Goal: Information Seeking & Learning: Learn about a topic

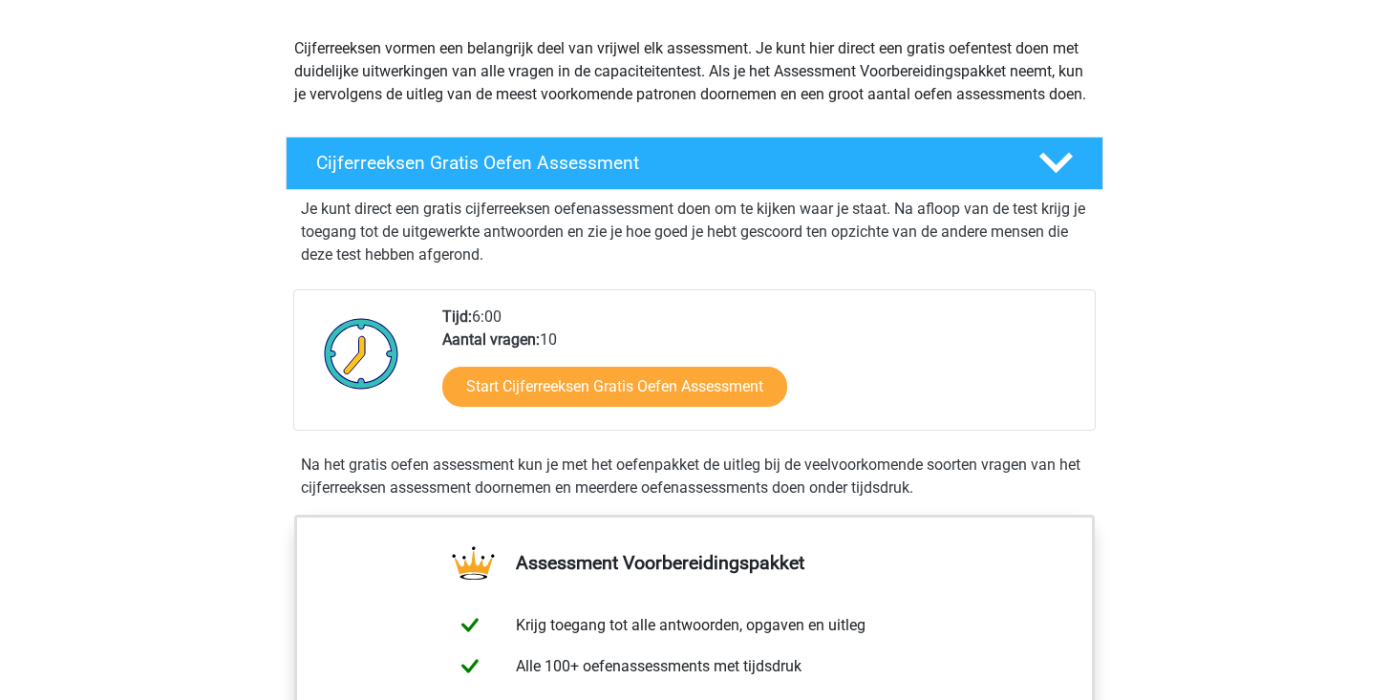
scroll to position [204, 0]
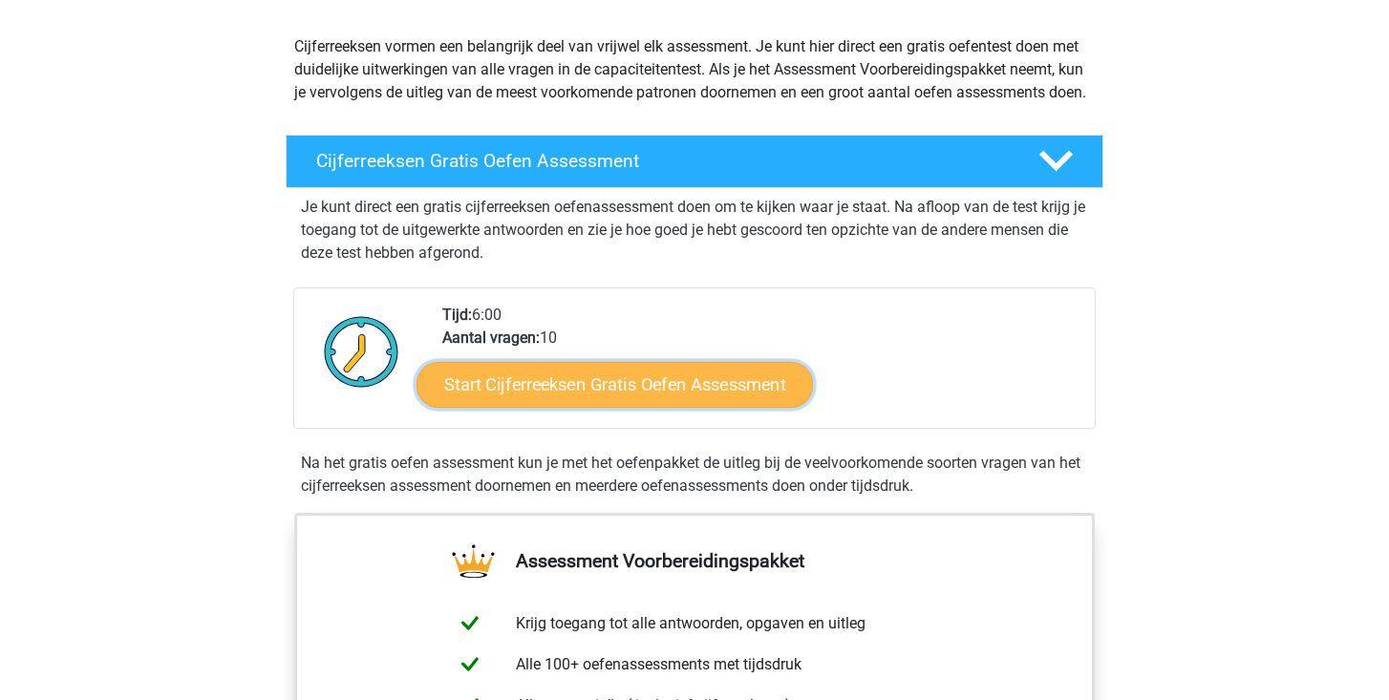
click at [675, 407] on link "Start Cijferreeksen Gratis Oefen Assessment" at bounding box center [615, 384] width 397 height 46
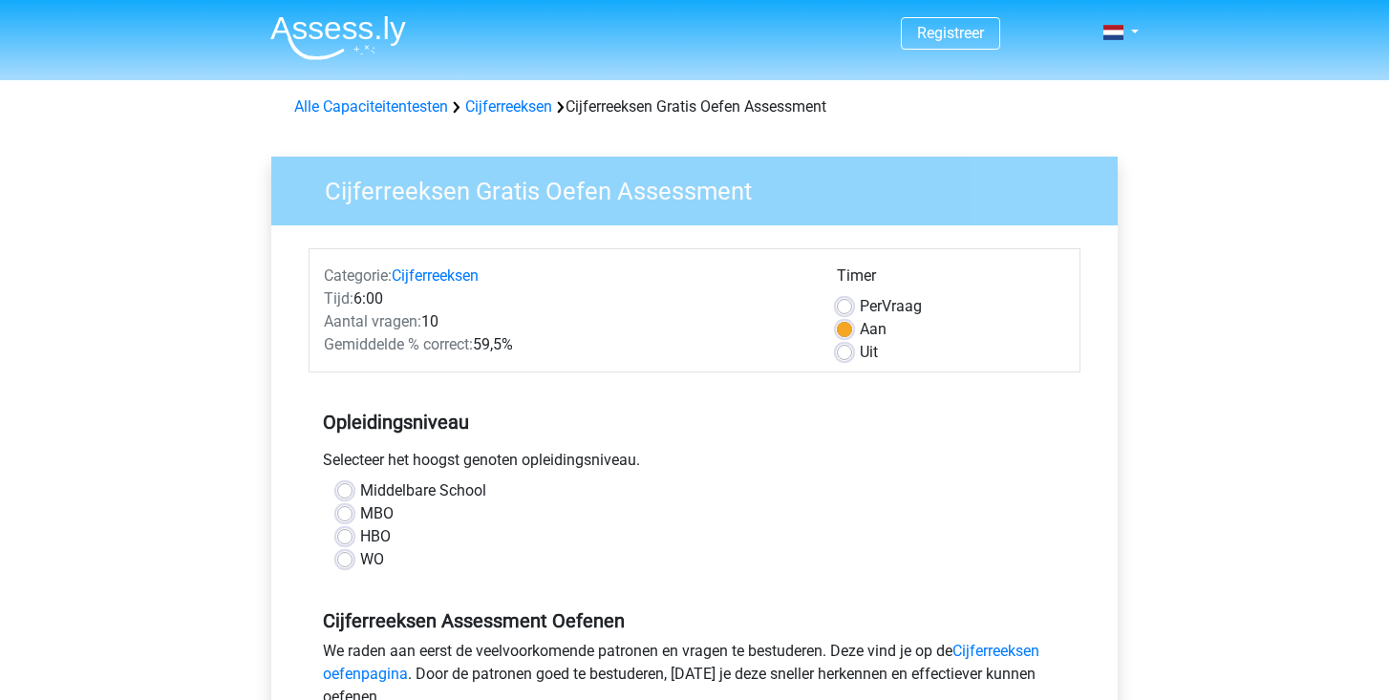
click at [675, 413] on h5 "Opleidingsniveau" at bounding box center [694, 422] width 743 height 38
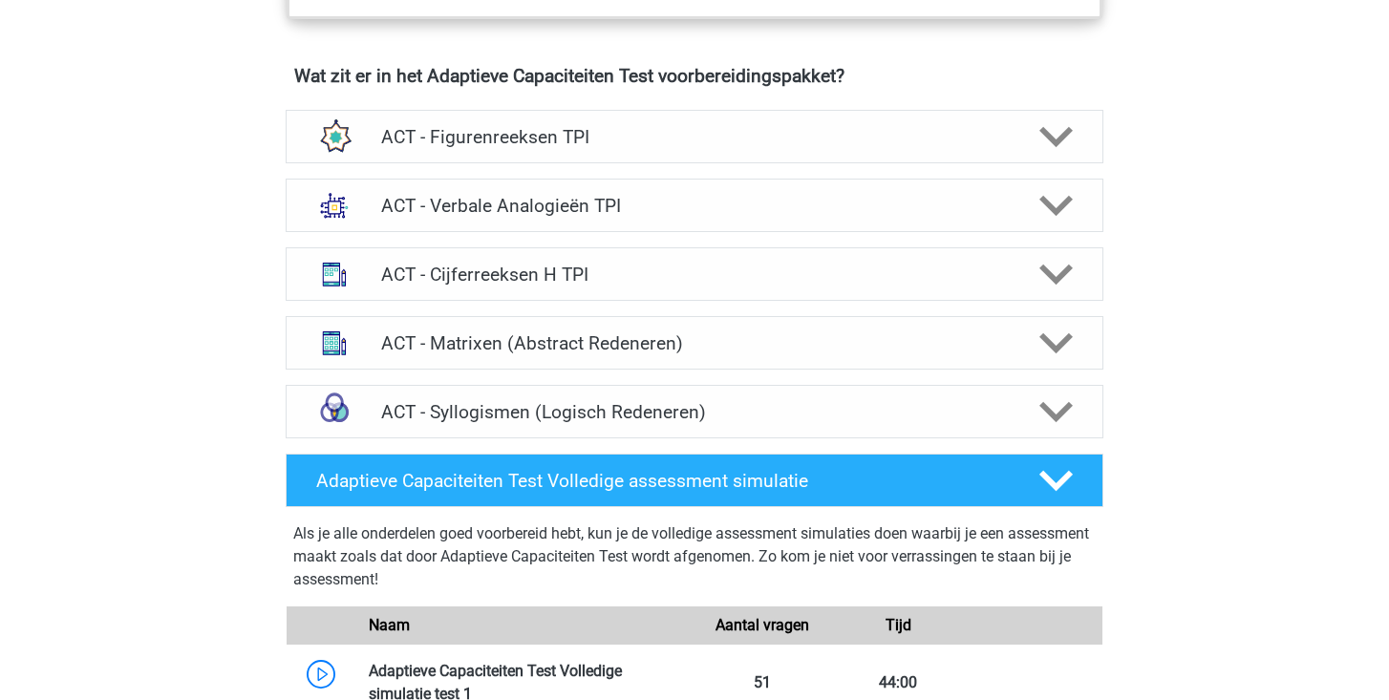
scroll to position [1193, 0]
